Goal: Find specific page/section: Find specific page/section

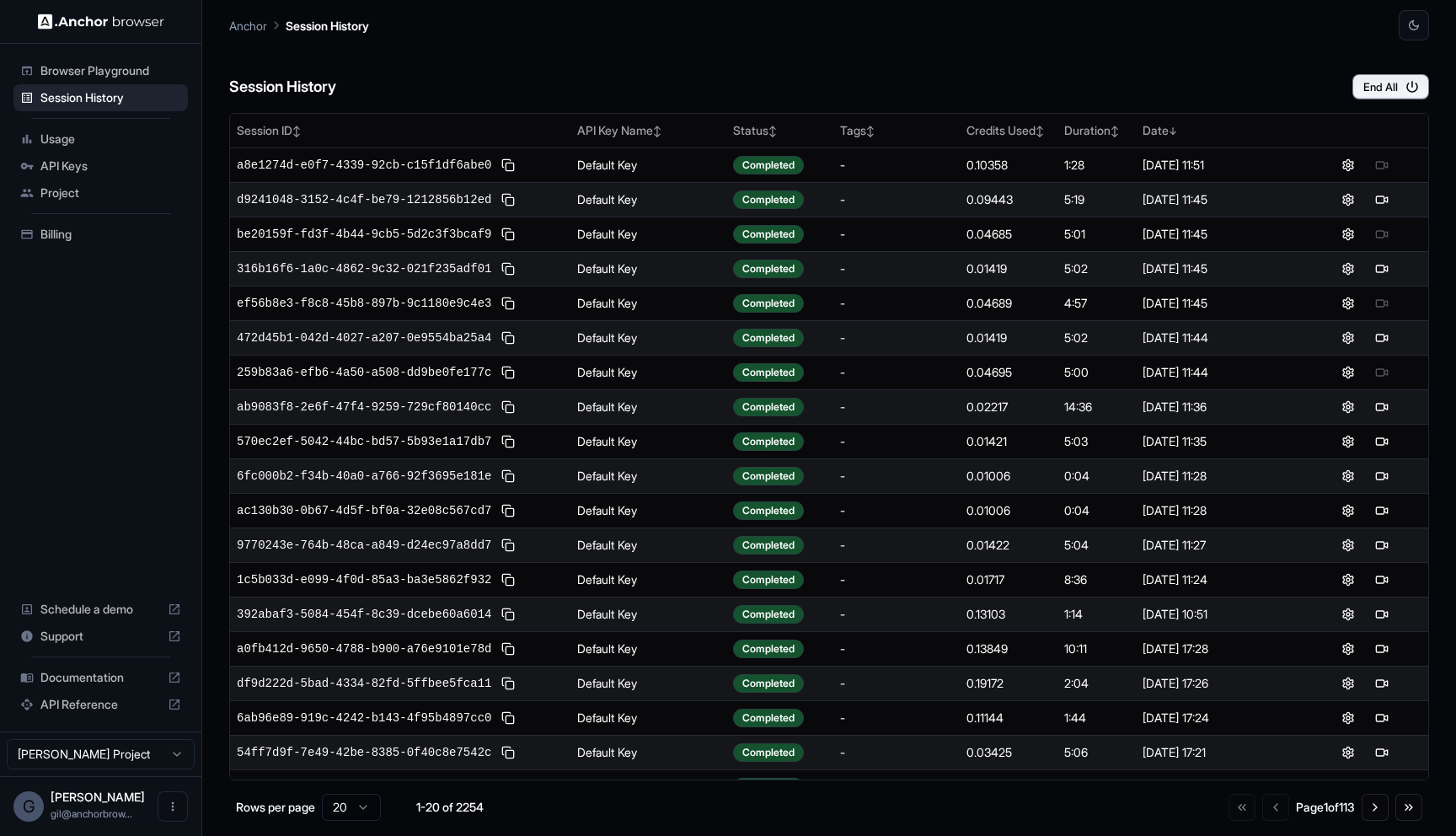
click at [988, 44] on div "Session History End All" at bounding box center [829, 69] width 1200 height 59
click at [767, 31] on div "Anchor Session History" at bounding box center [829, 20] width 1200 height 40
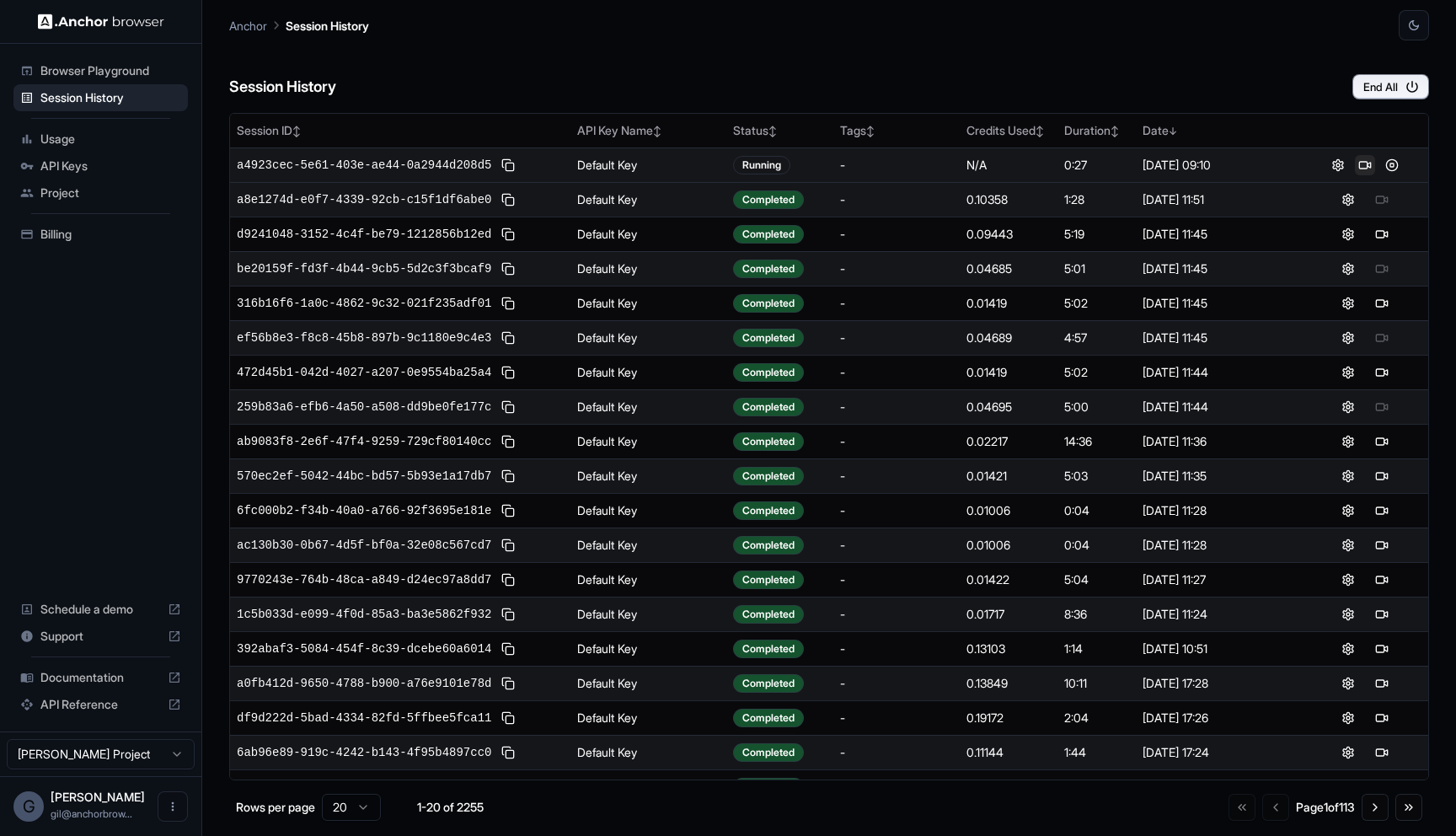
click at [1355, 164] on button at bounding box center [1365, 165] width 21 height 21
click at [1381, 171] on button at bounding box center [1392, 165] width 21 height 21
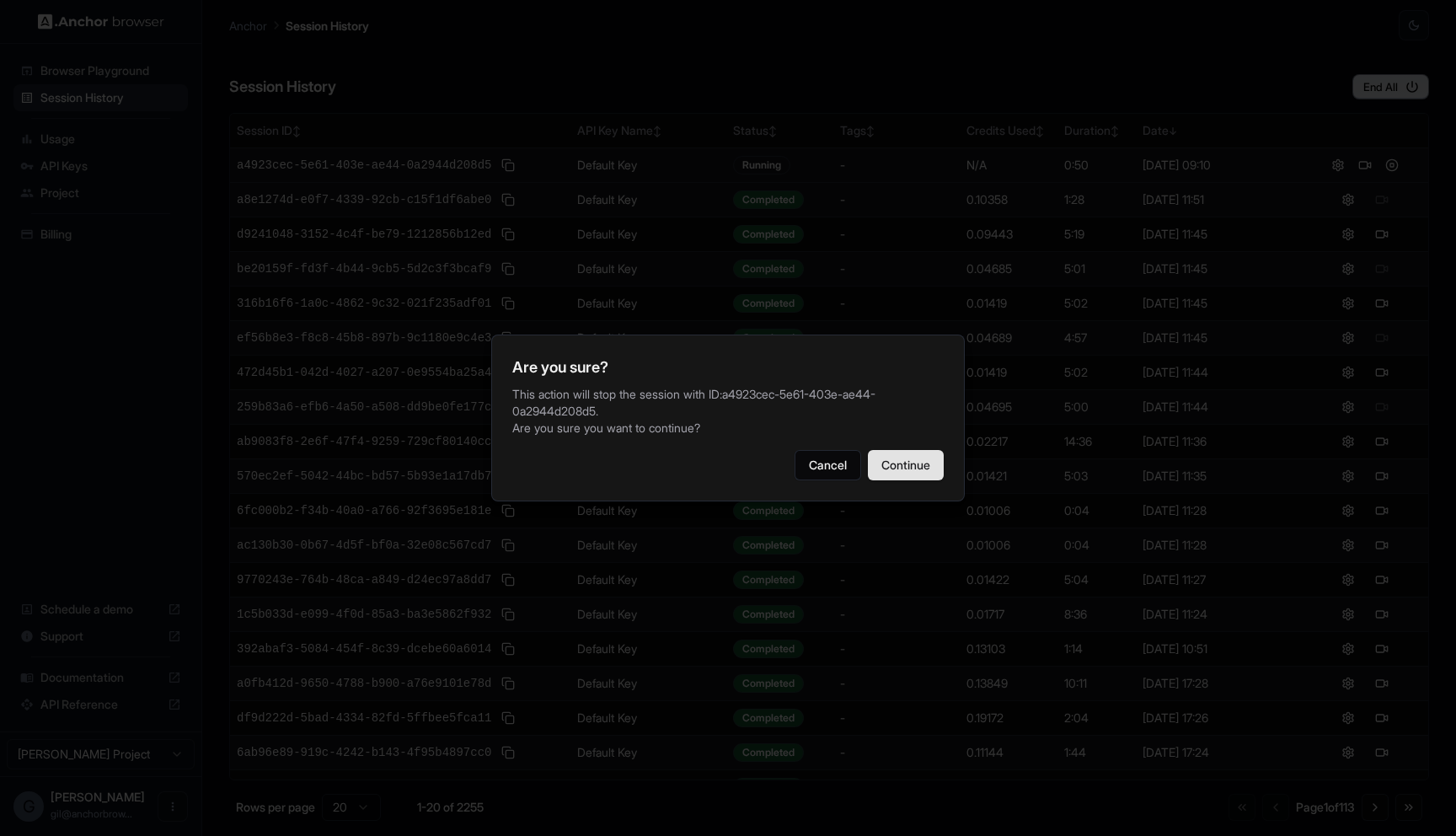
click at [894, 479] on button "Continue" at bounding box center [905, 465] width 75 height 30
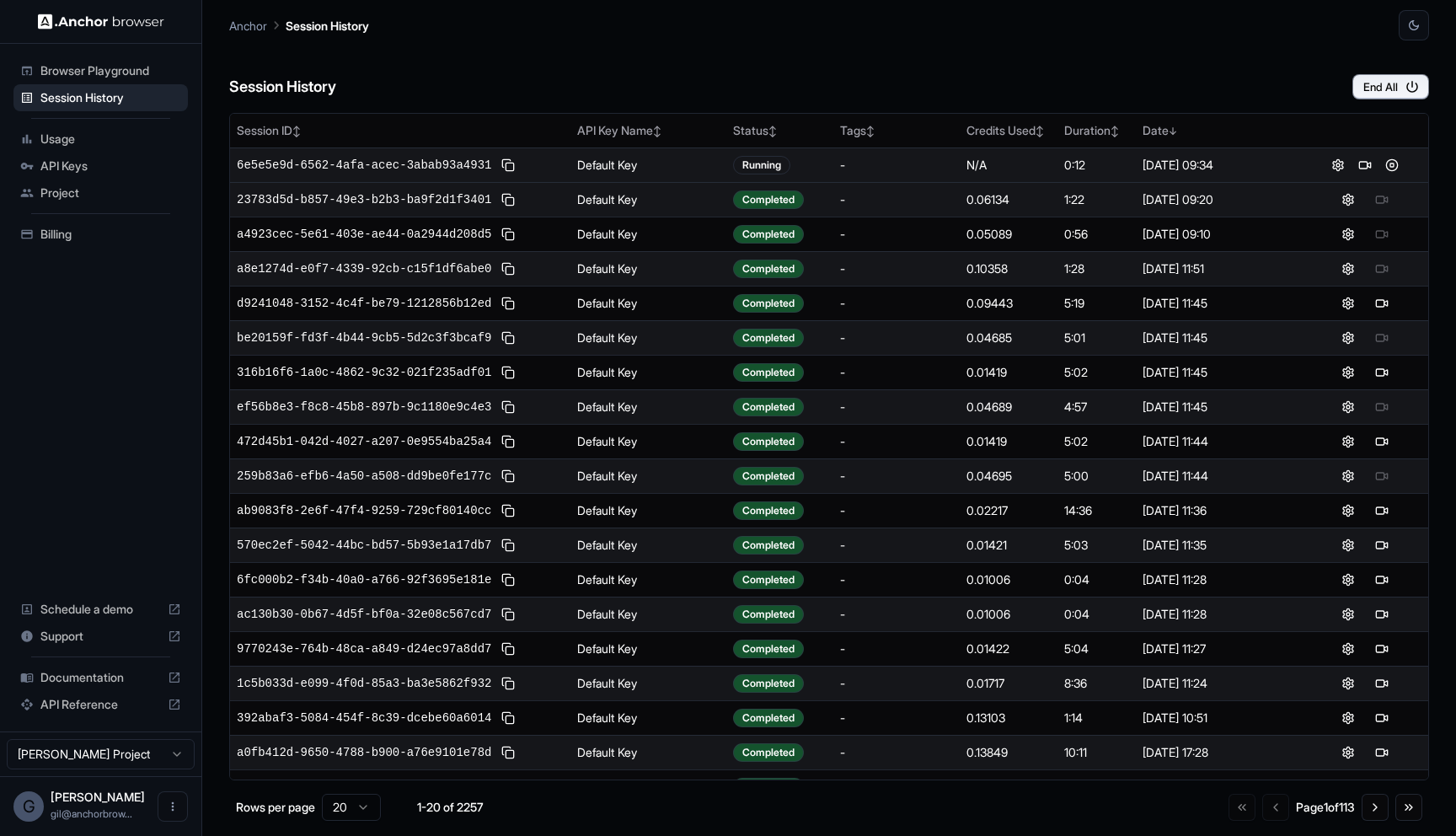
click at [505, 69] on div "Session History End All" at bounding box center [829, 69] width 1200 height 59
click at [1358, 165] on button at bounding box center [1365, 165] width 21 height 21
click at [1355, 166] on button at bounding box center [1365, 165] width 21 height 21
click at [1034, 88] on div "Session History End All" at bounding box center [829, 69] width 1200 height 59
click at [978, 81] on div "Session History End All" at bounding box center [829, 69] width 1200 height 59
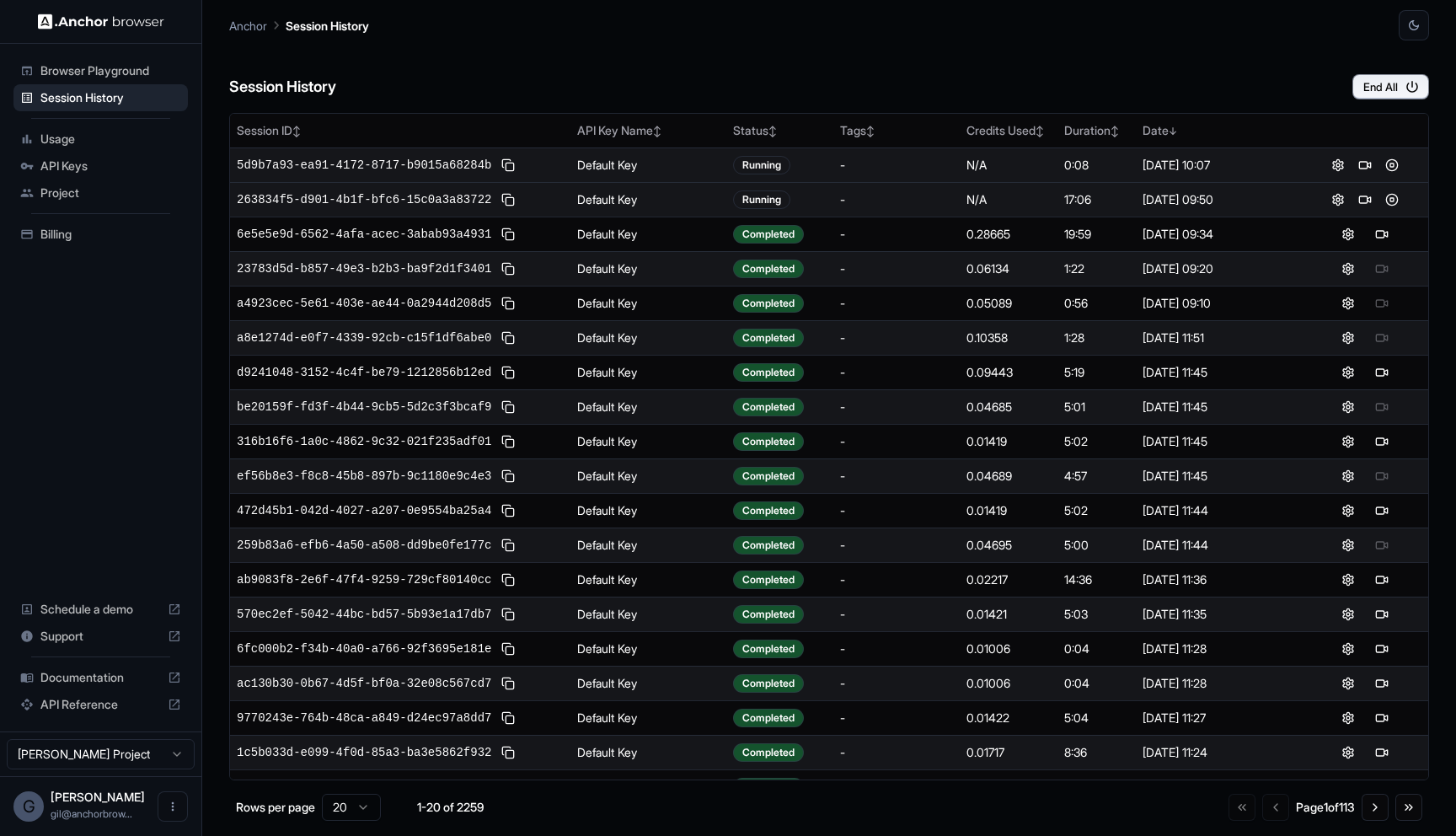
click at [1113, 57] on div "Session History End All" at bounding box center [829, 69] width 1200 height 59
click at [1357, 161] on button at bounding box center [1365, 165] width 21 height 21
click at [1119, 72] on div "Session History End All" at bounding box center [829, 69] width 1200 height 59
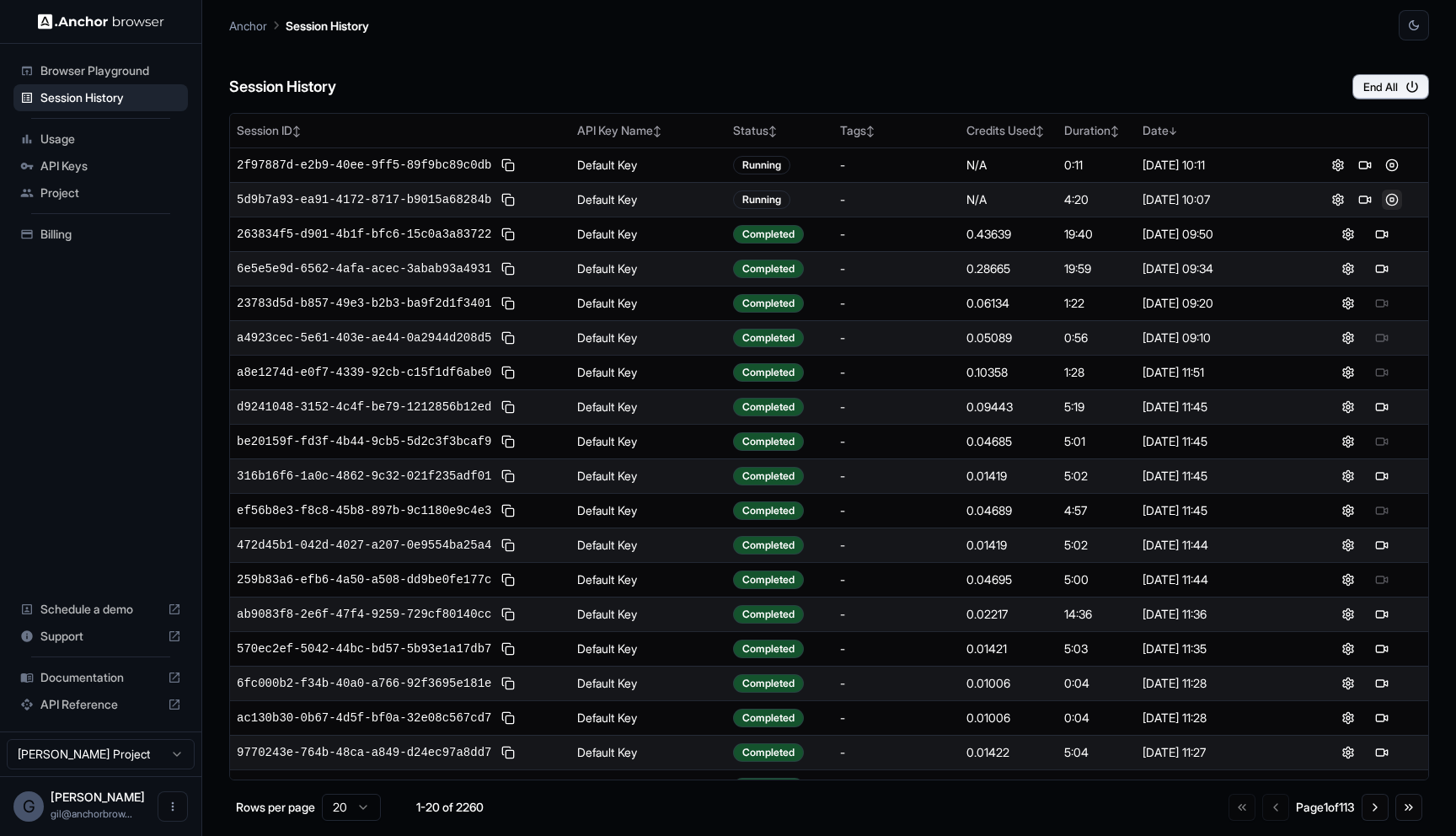
click at [1381, 201] on button at bounding box center [1392, 200] width 21 height 21
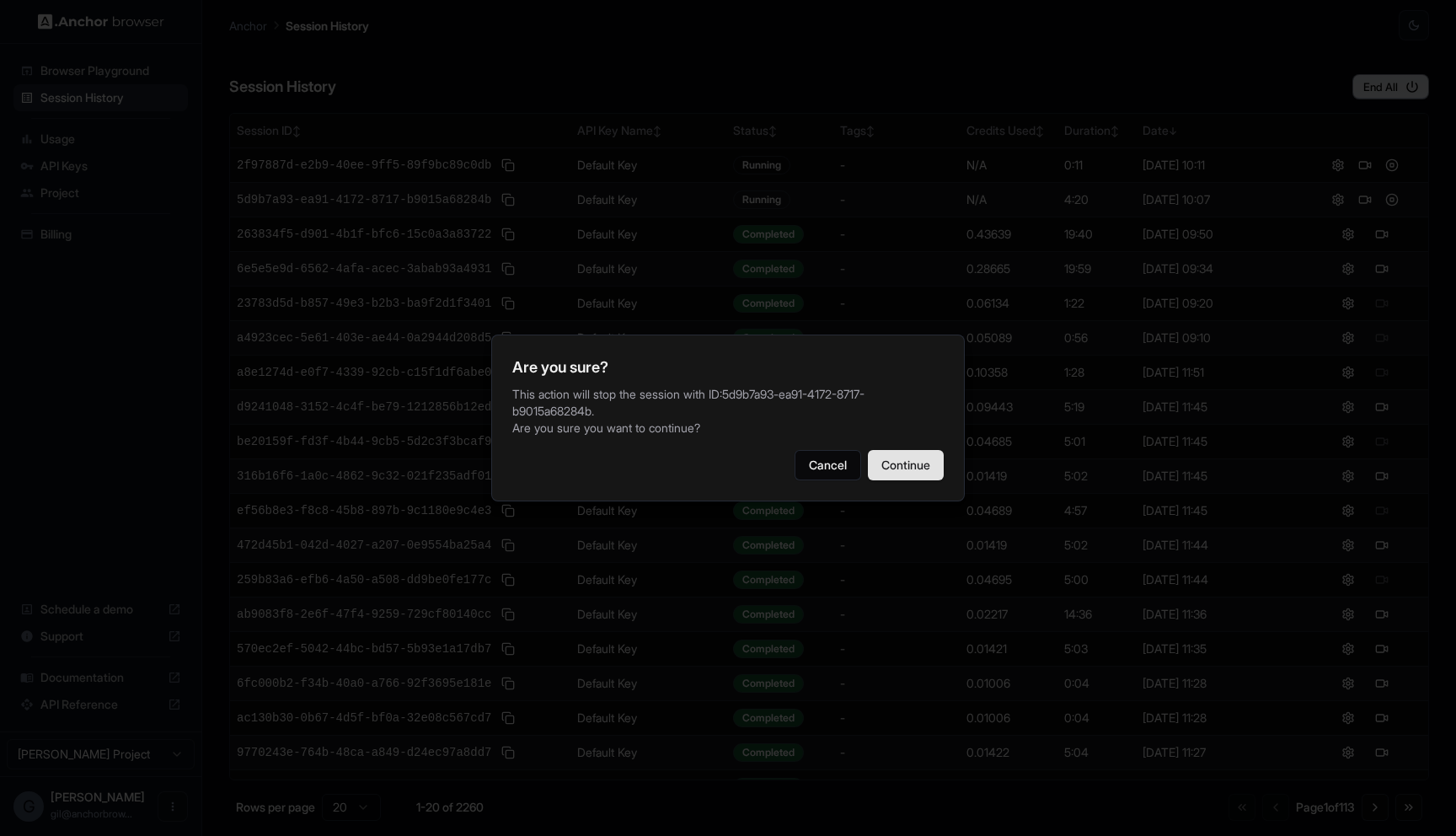
click at [918, 470] on button "Continue" at bounding box center [905, 465] width 75 height 30
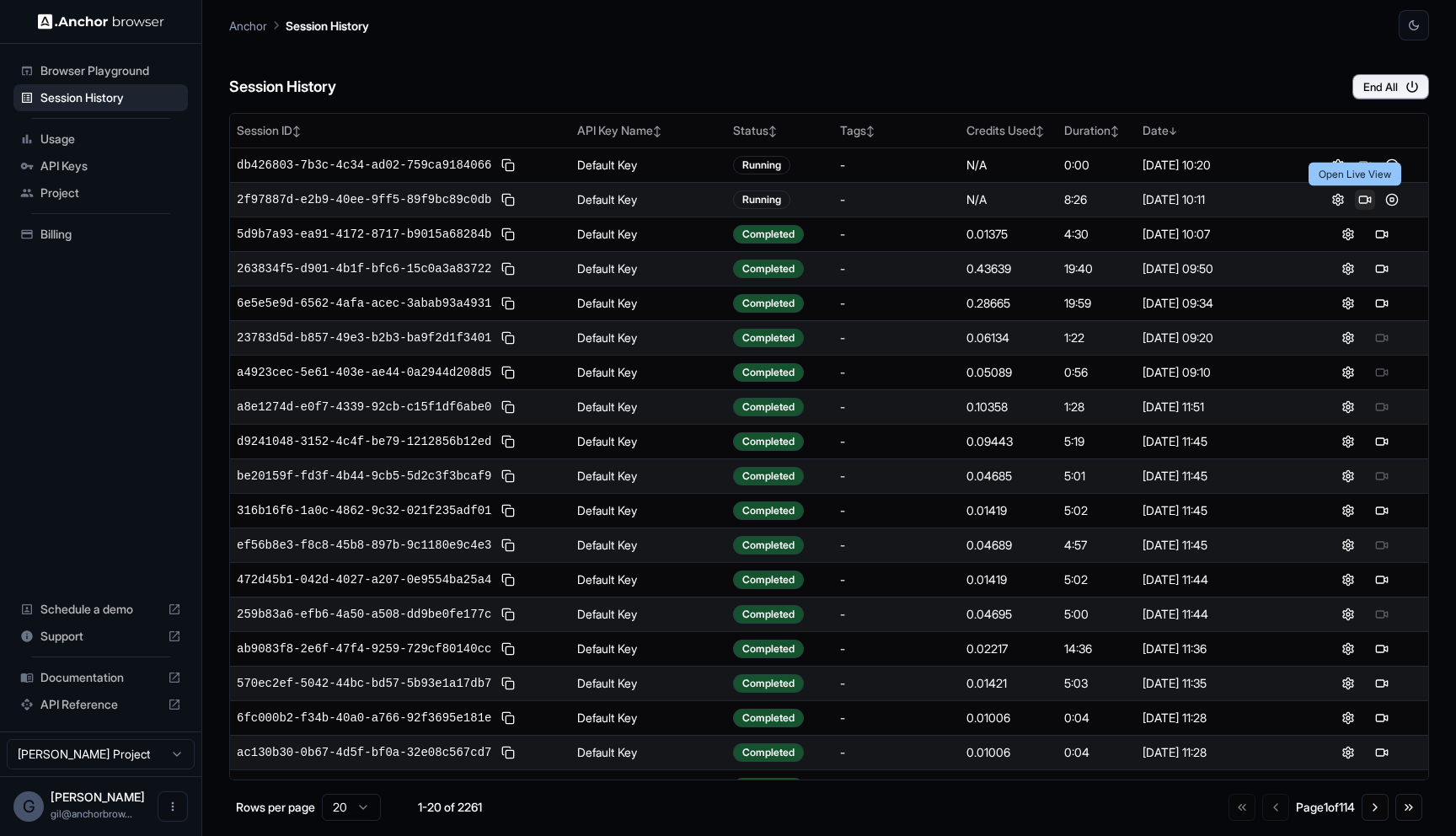
click at [1355, 201] on button at bounding box center [1365, 200] width 21 height 21
click at [1385, 204] on button at bounding box center [1392, 200] width 21 height 21
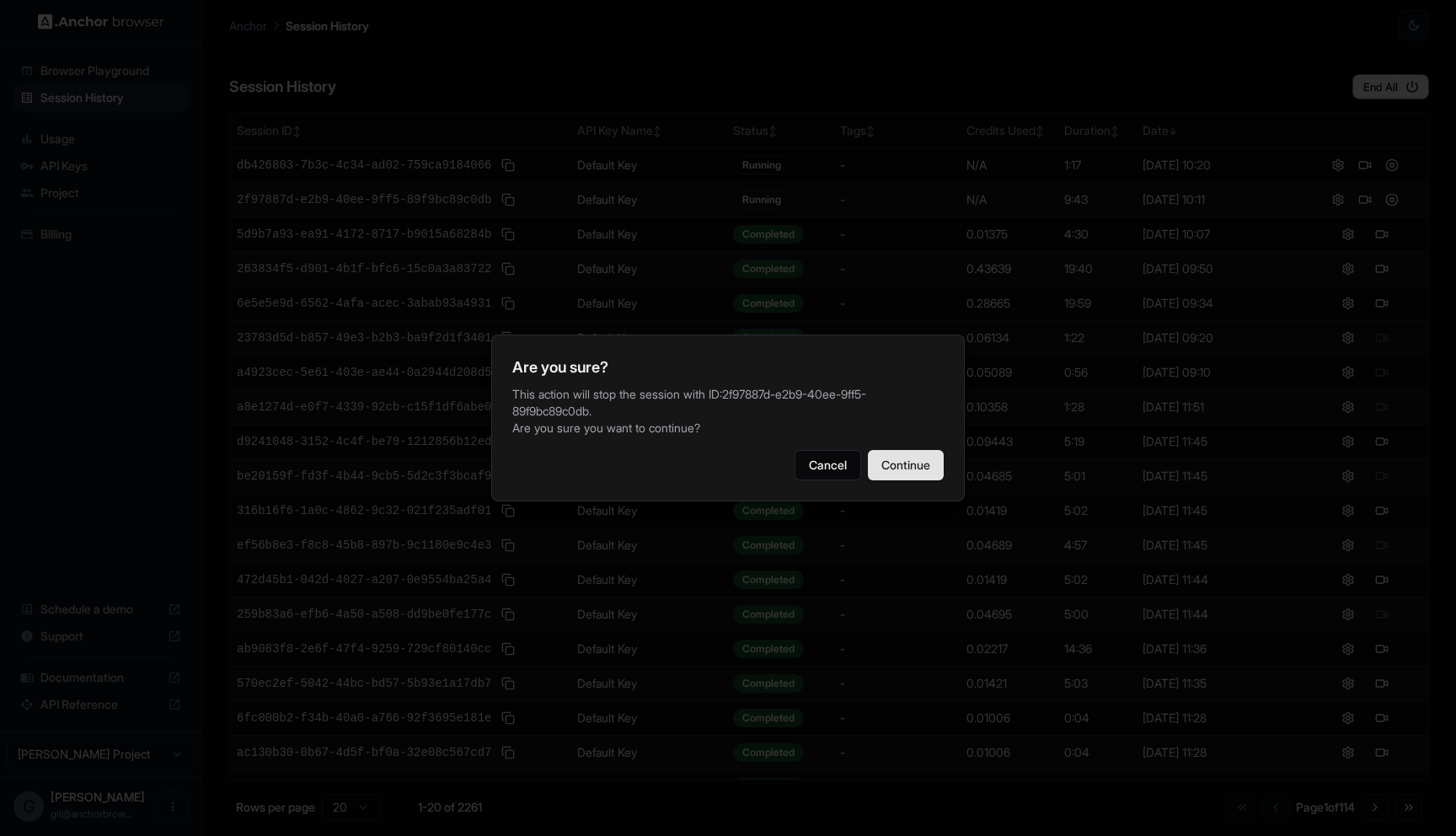
click at [916, 464] on button "Continue" at bounding box center [905, 465] width 75 height 30
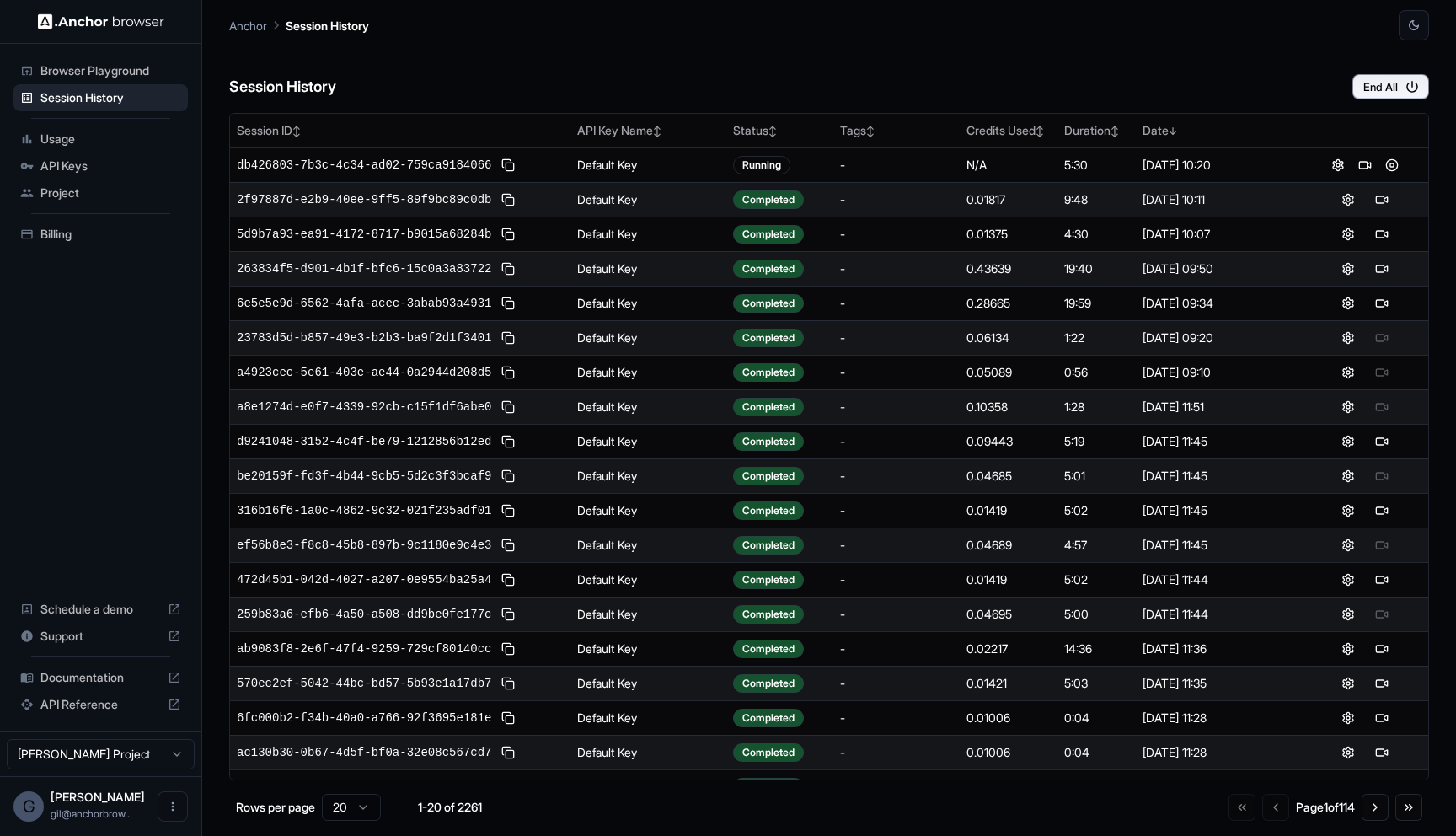
click at [830, 64] on div "Session History End All" at bounding box center [829, 69] width 1200 height 59
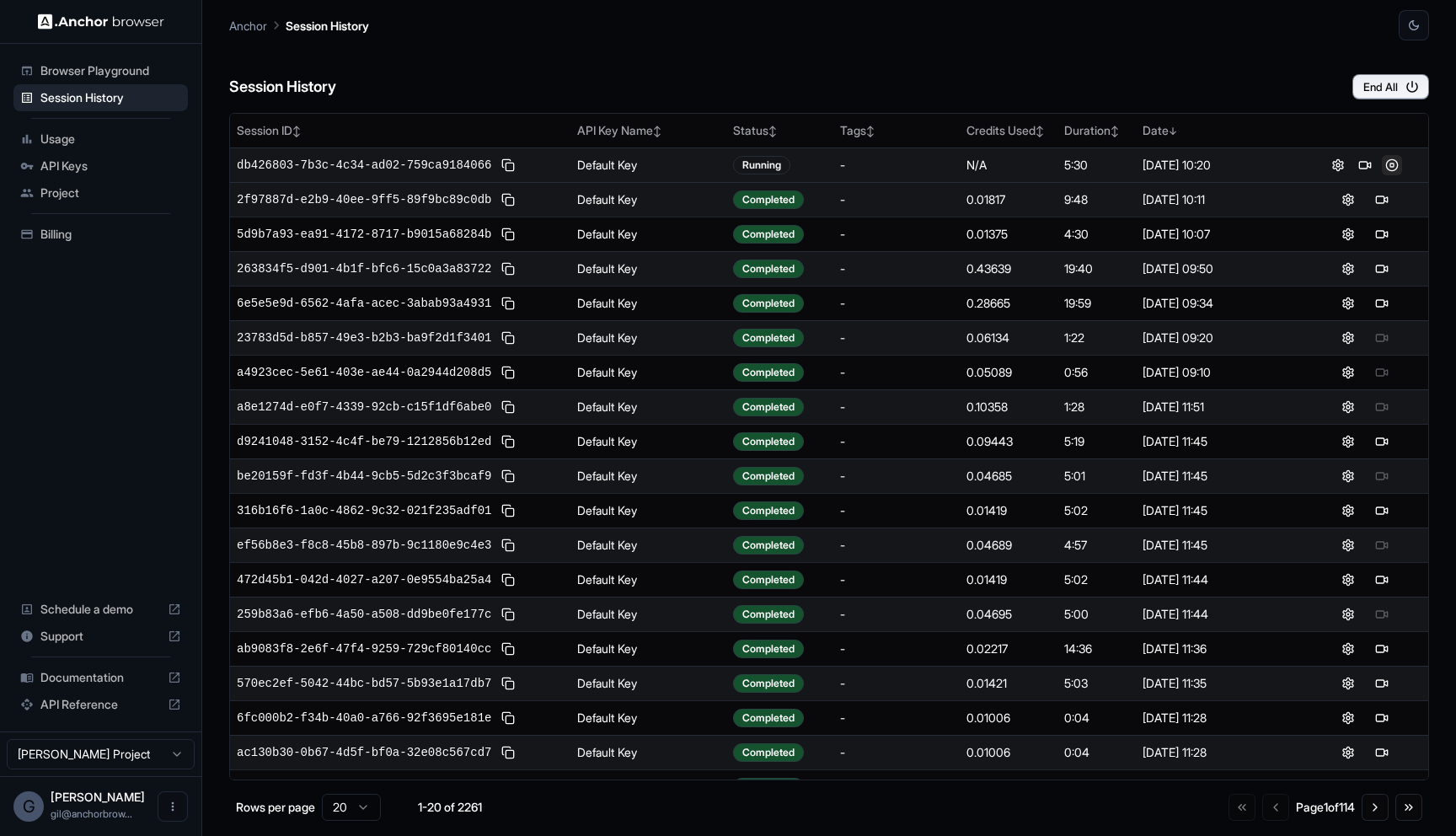
click at [1381, 165] on button at bounding box center [1392, 165] width 21 height 21
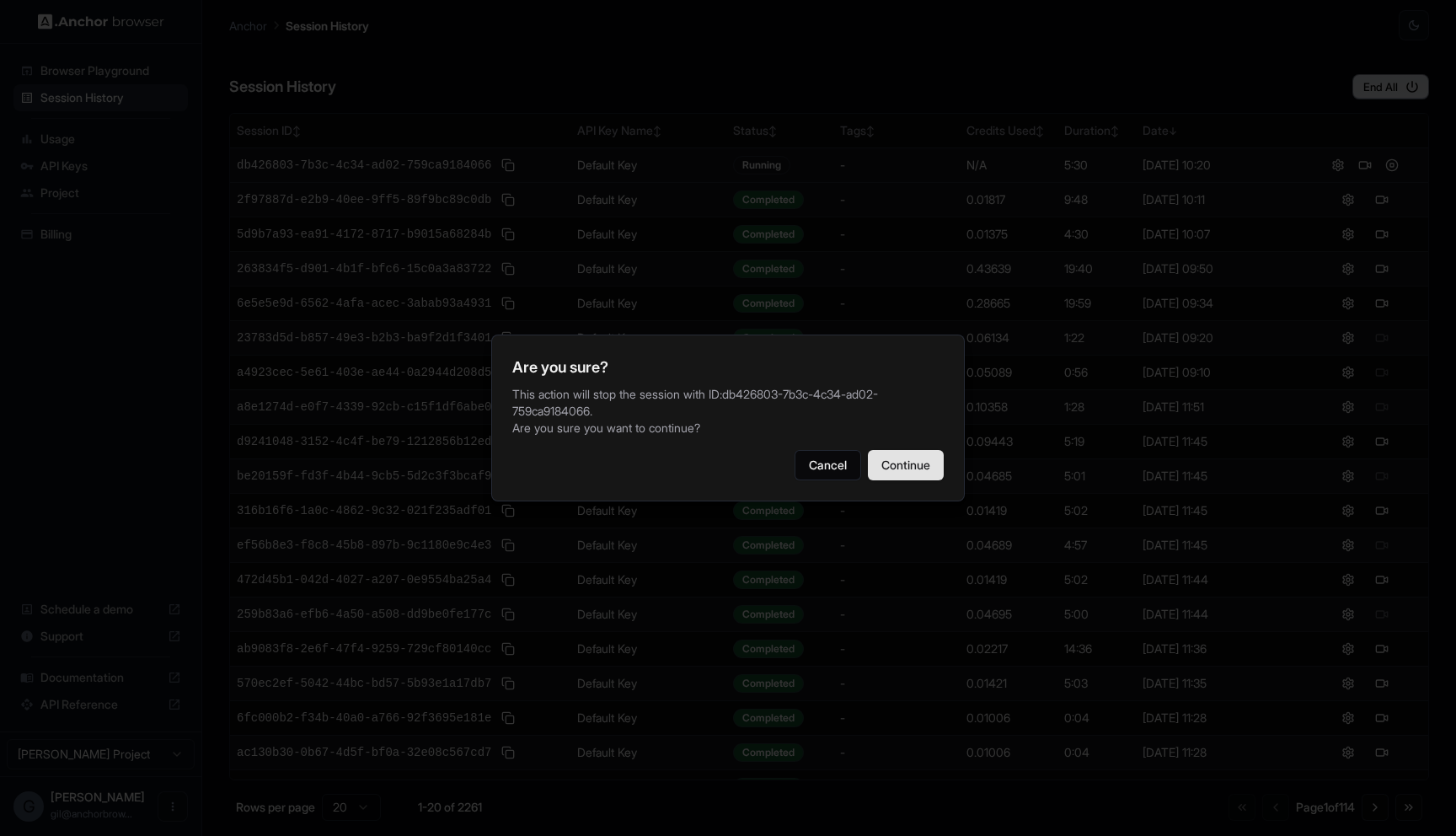
click at [926, 462] on button "Continue" at bounding box center [905, 465] width 75 height 30
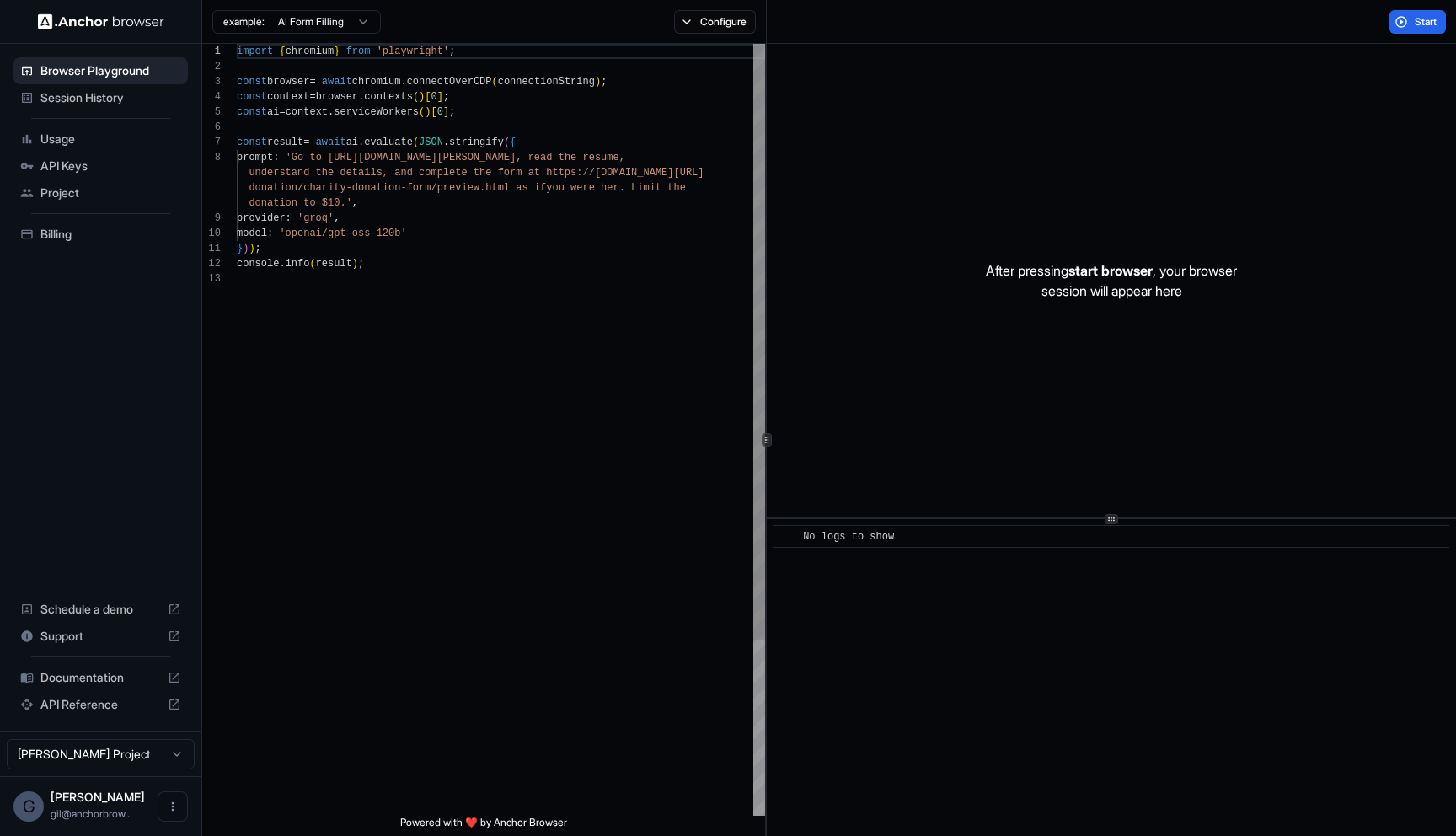
scroll to position [122, 0]
